Goal: Task Accomplishment & Management: Manage account settings

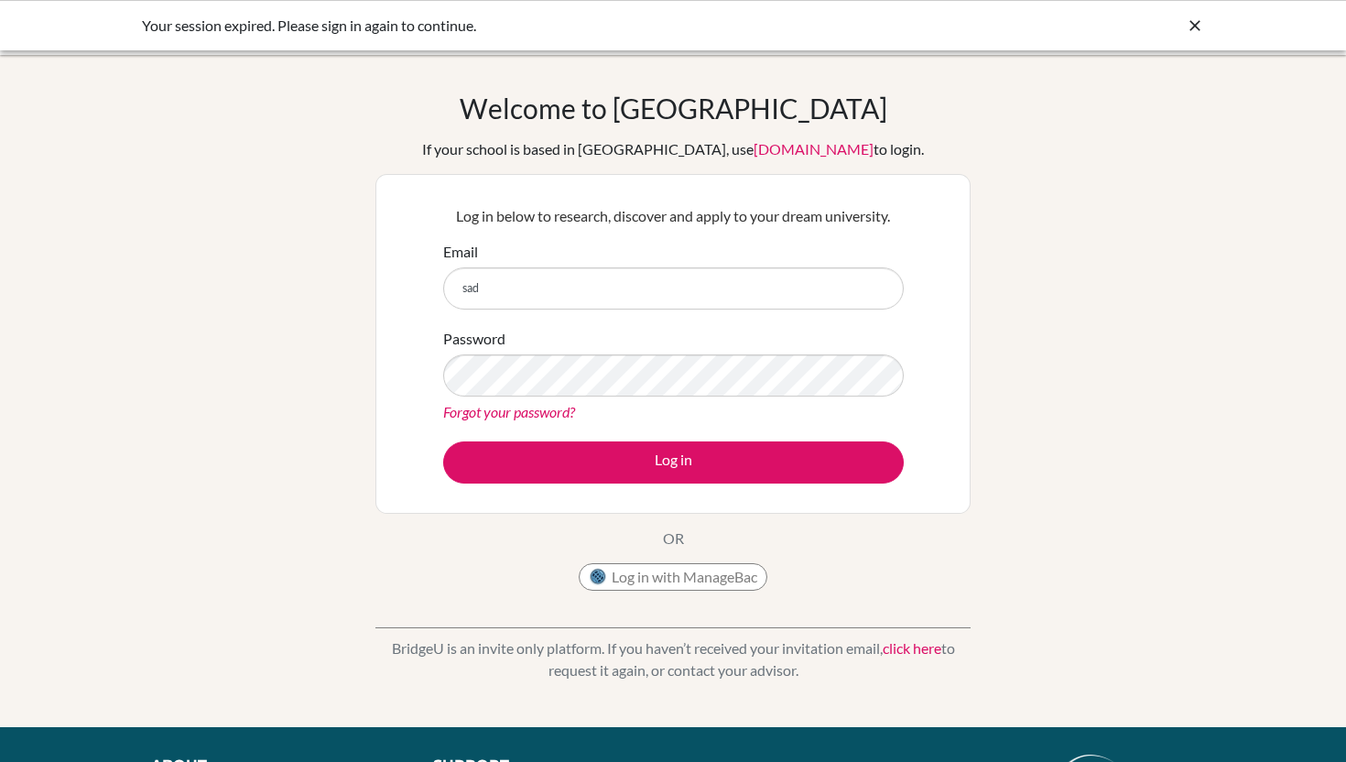
type input "[EMAIL_ADDRESS][DOMAIN_NAME]"
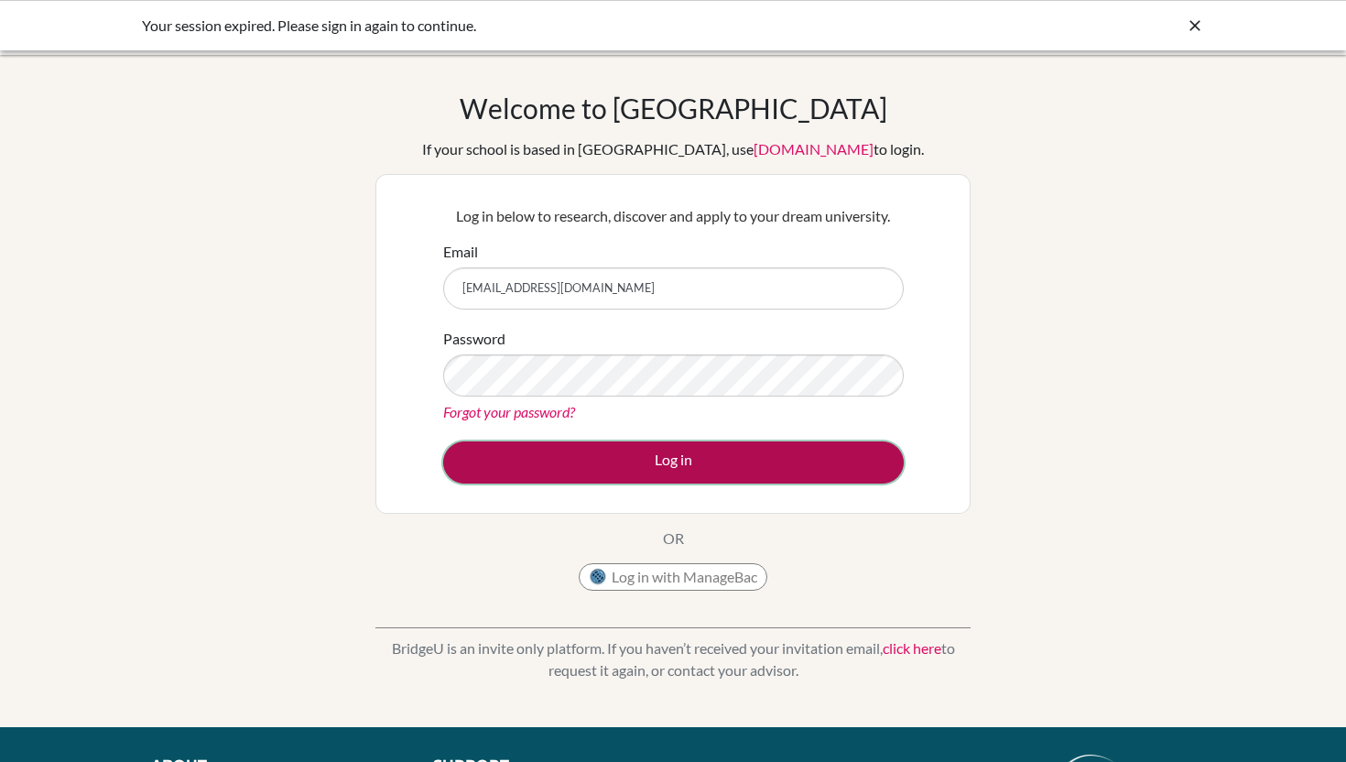
click at [508, 474] on button "Log in" at bounding box center [673, 462] width 461 height 42
click at [503, 457] on button "Log in" at bounding box center [673, 462] width 461 height 42
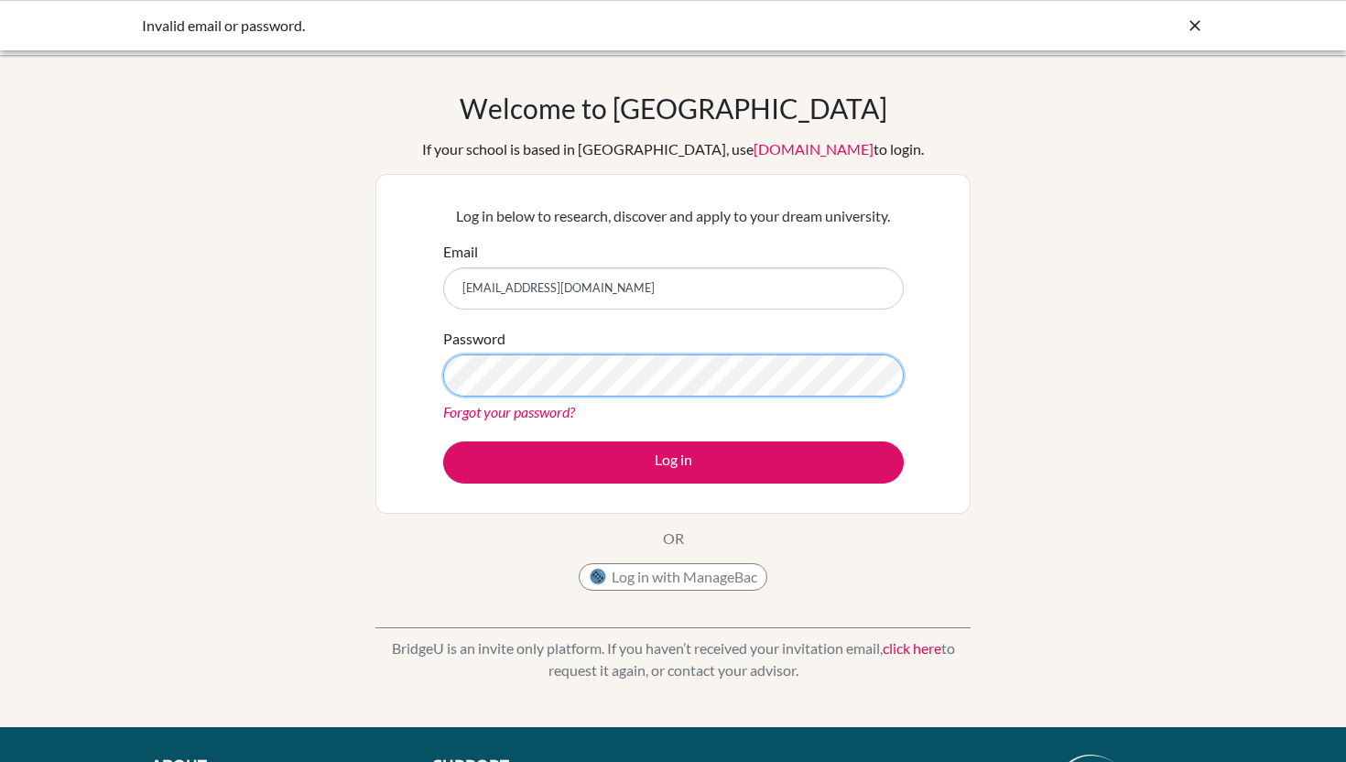
click at [443, 441] on button "Log in" at bounding box center [673, 462] width 461 height 42
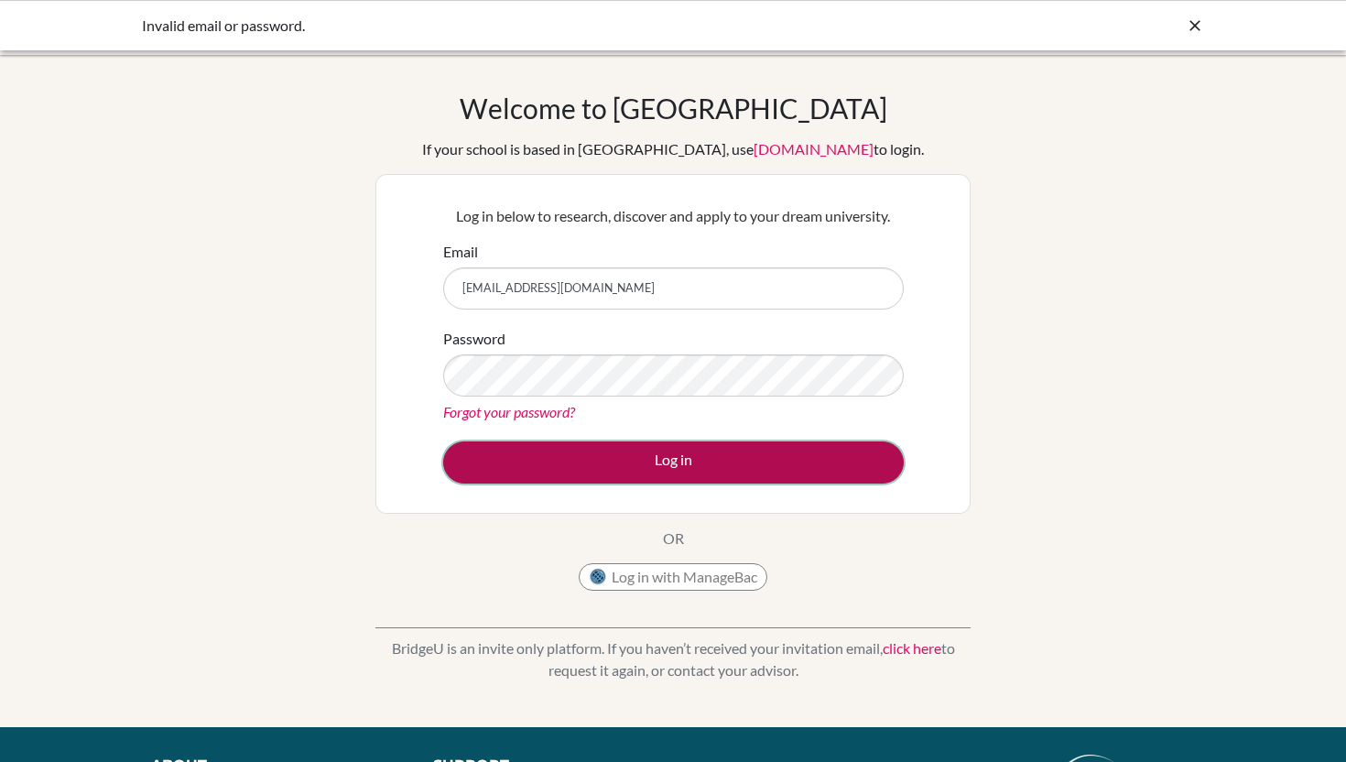
click at [535, 465] on button "Log in" at bounding box center [673, 462] width 461 height 42
